Goal: Task Accomplishment & Management: Use online tool/utility

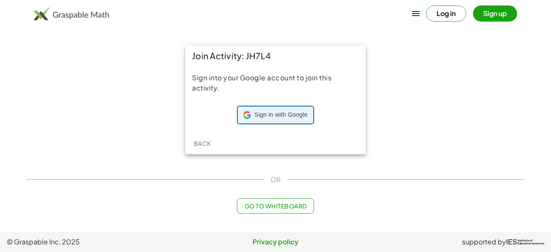
click at [265, 117] on span "Sign in with Google" at bounding box center [280, 115] width 53 height 8
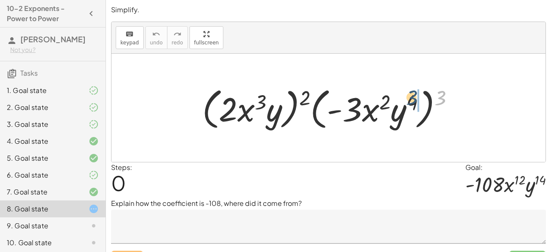
drag, startPoint x: 439, startPoint y: 102, endPoint x: 409, endPoint y: 102, distance: 30.1
click at [409, 102] on div at bounding box center [331, 108] width 267 height 49
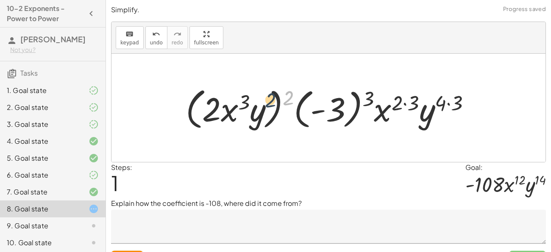
drag, startPoint x: 291, startPoint y: 90, endPoint x: 267, endPoint y: 93, distance: 24.3
click at [267, 93] on div at bounding box center [331, 108] width 300 height 49
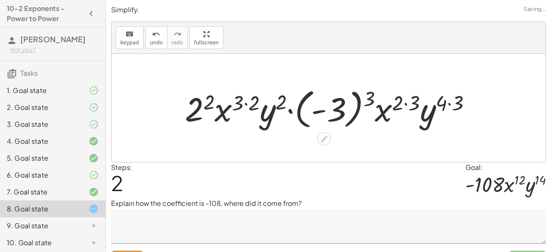
click at [458, 101] on div at bounding box center [331, 108] width 302 height 47
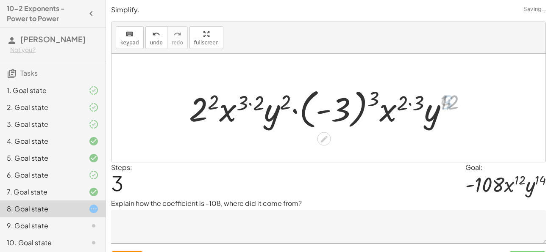
click at [458, 101] on div at bounding box center [331, 108] width 292 height 47
click at [419, 99] on div at bounding box center [331, 108] width 292 height 47
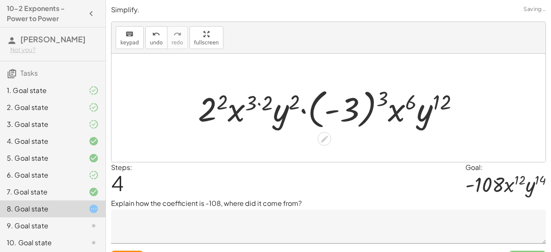
click at [384, 99] on div at bounding box center [332, 108] width 276 height 47
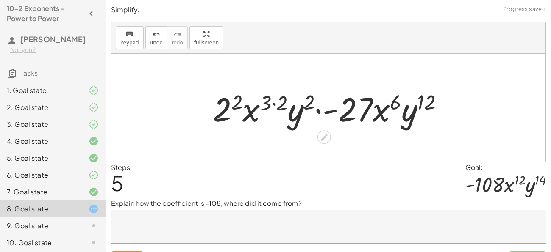
click at [313, 99] on div at bounding box center [331, 108] width 246 height 44
click at [279, 102] on div at bounding box center [331, 108] width 246 height 44
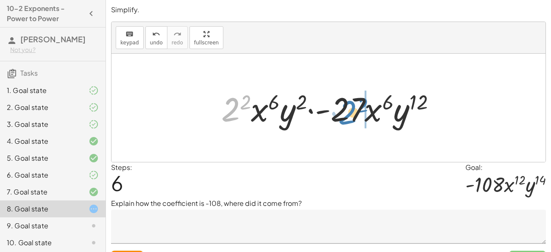
drag, startPoint x: 229, startPoint y: 105, endPoint x: 345, endPoint y: 108, distance: 116.1
click at [345, 108] on div at bounding box center [332, 108] width 230 height 44
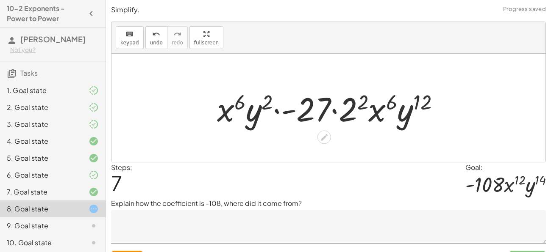
click at [326, 105] on div at bounding box center [332, 108] width 238 height 44
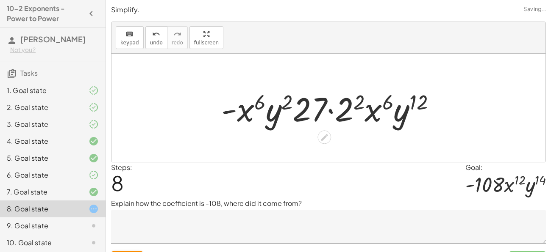
click at [332, 109] on div at bounding box center [332, 108] width 230 height 44
drag, startPoint x: 358, startPoint y: 102, endPoint x: 347, endPoint y: 105, distance: 11.7
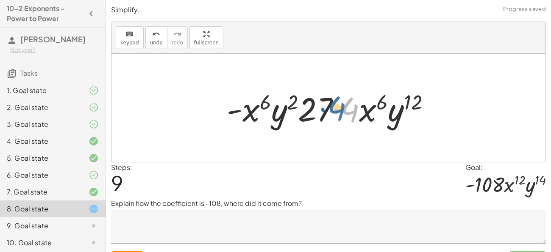
drag, startPoint x: 347, startPoint y: 106, endPoint x: 333, endPoint y: 105, distance: 14.0
click at [333, 105] on div at bounding box center [331, 108] width 219 height 44
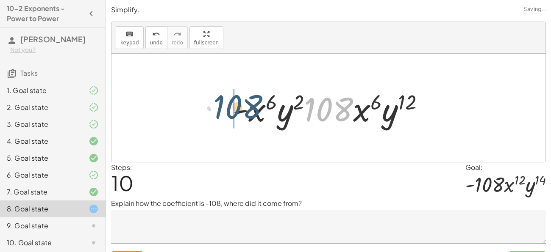
drag, startPoint x: 333, startPoint y: 105, endPoint x: 236, endPoint y: 102, distance: 97.0
click at [236, 102] on div at bounding box center [331, 108] width 207 height 44
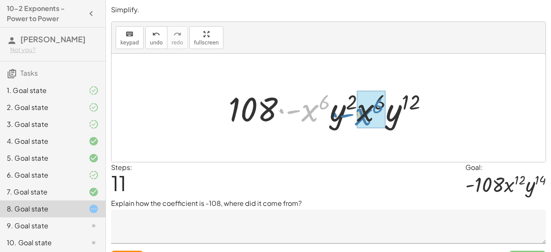
drag, startPoint x: 307, startPoint y: 110, endPoint x: 361, endPoint y: 114, distance: 53.9
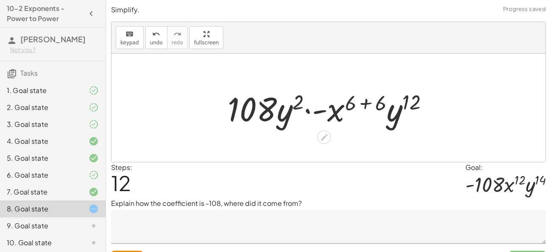
click at [375, 103] on div at bounding box center [331, 108] width 216 height 44
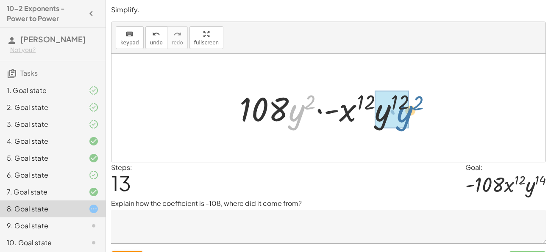
drag, startPoint x: 298, startPoint y: 107, endPoint x: 406, endPoint y: 108, distance: 108.0
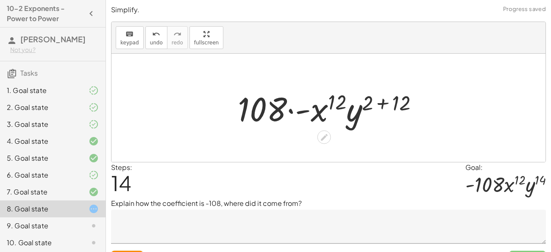
click at [399, 103] on div at bounding box center [331, 108] width 196 height 44
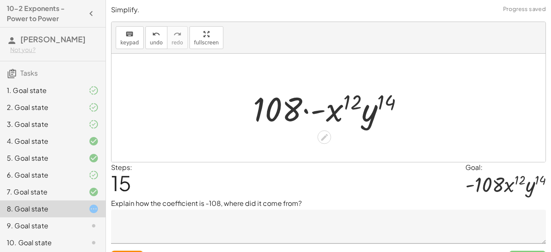
click at [305, 112] on div at bounding box center [332, 108] width 166 height 44
click at [327, 114] on div at bounding box center [332, 108] width 166 height 44
